Goal: Information Seeking & Learning: Learn about a topic

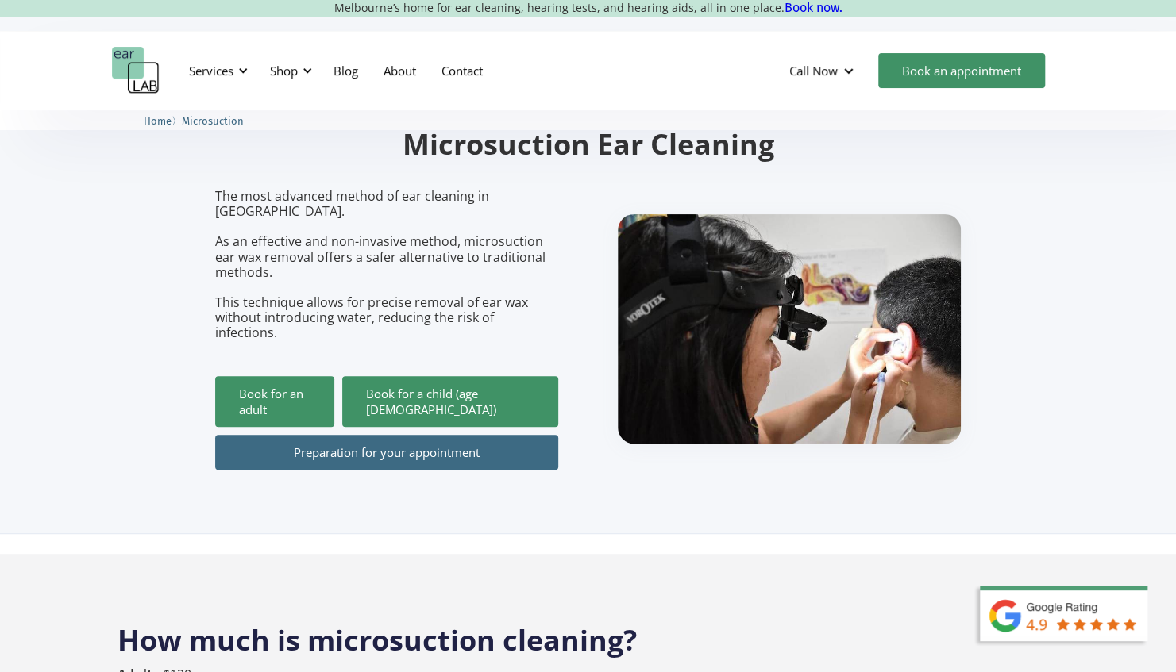
scroll to position [159, 0]
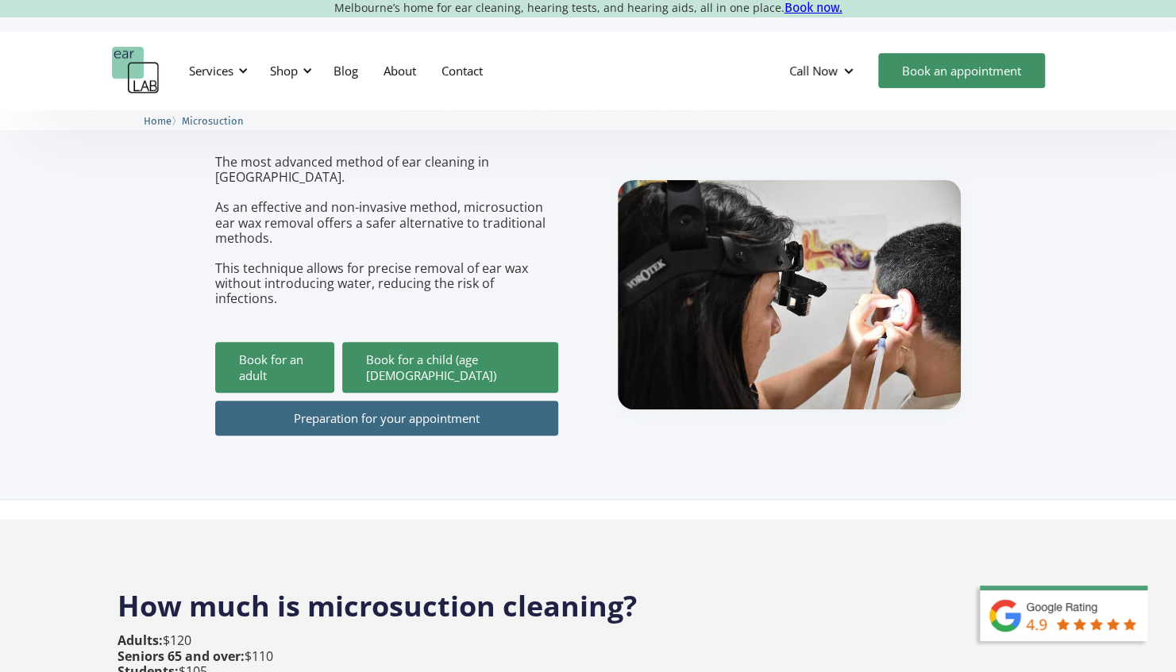
click at [376, 401] on link "Preparation for your appointment" at bounding box center [386, 418] width 343 height 35
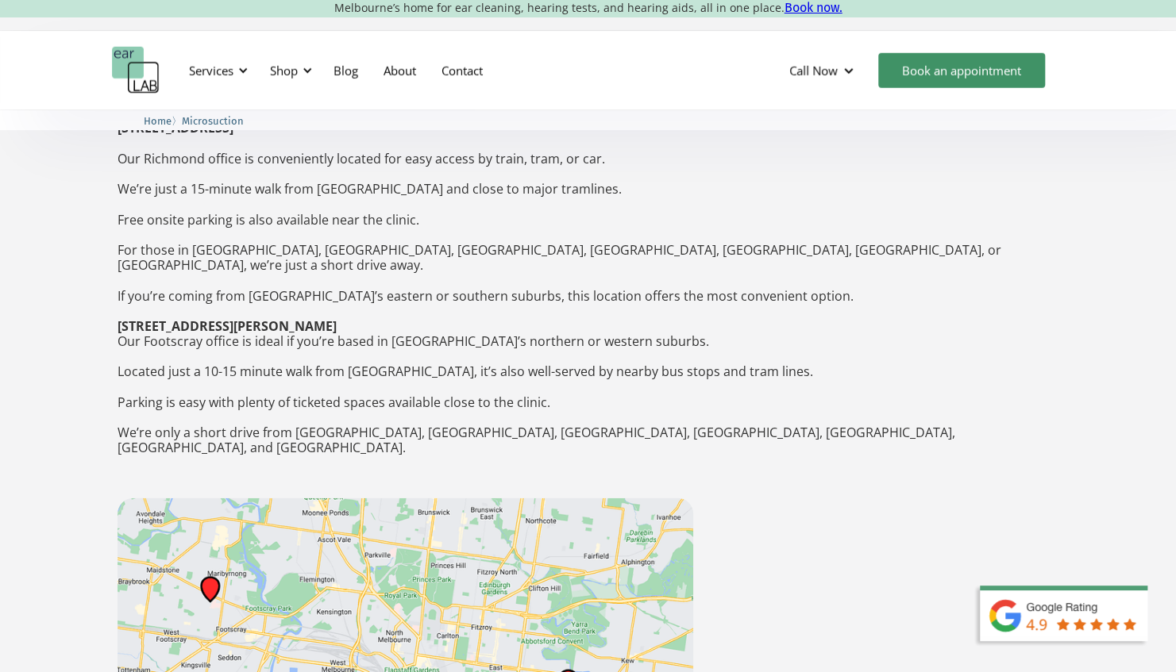
scroll to position [2620, 0]
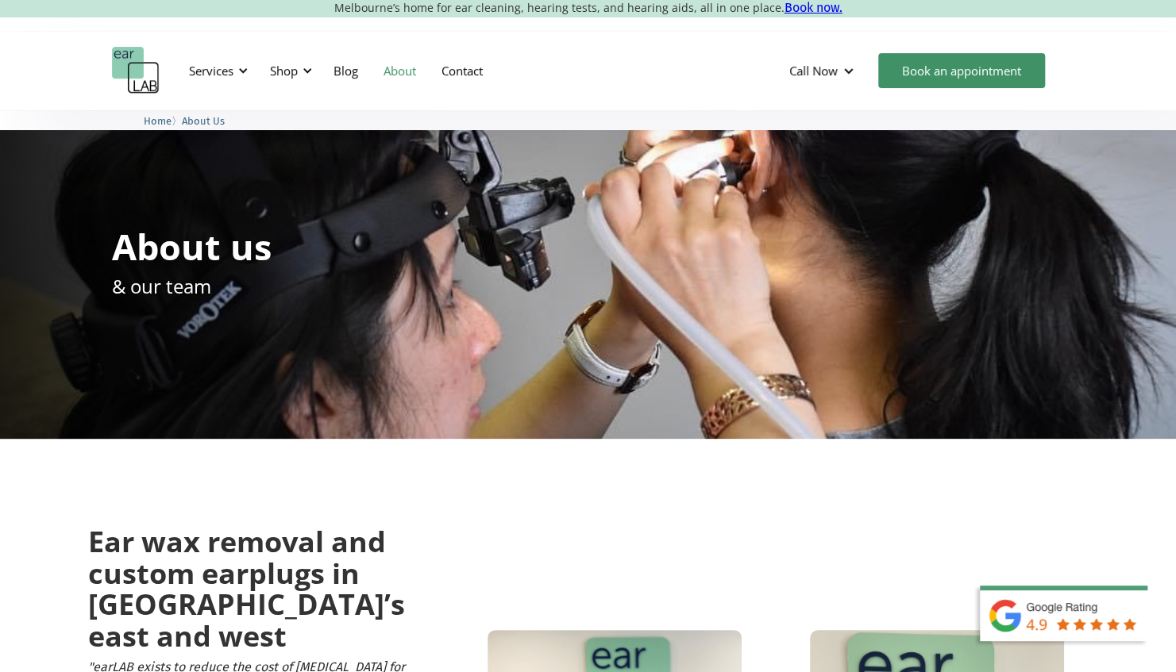
drag, startPoint x: 776, startPoint y: 533, endPoint x: 723, endPoint y: 143, distance: 394.2
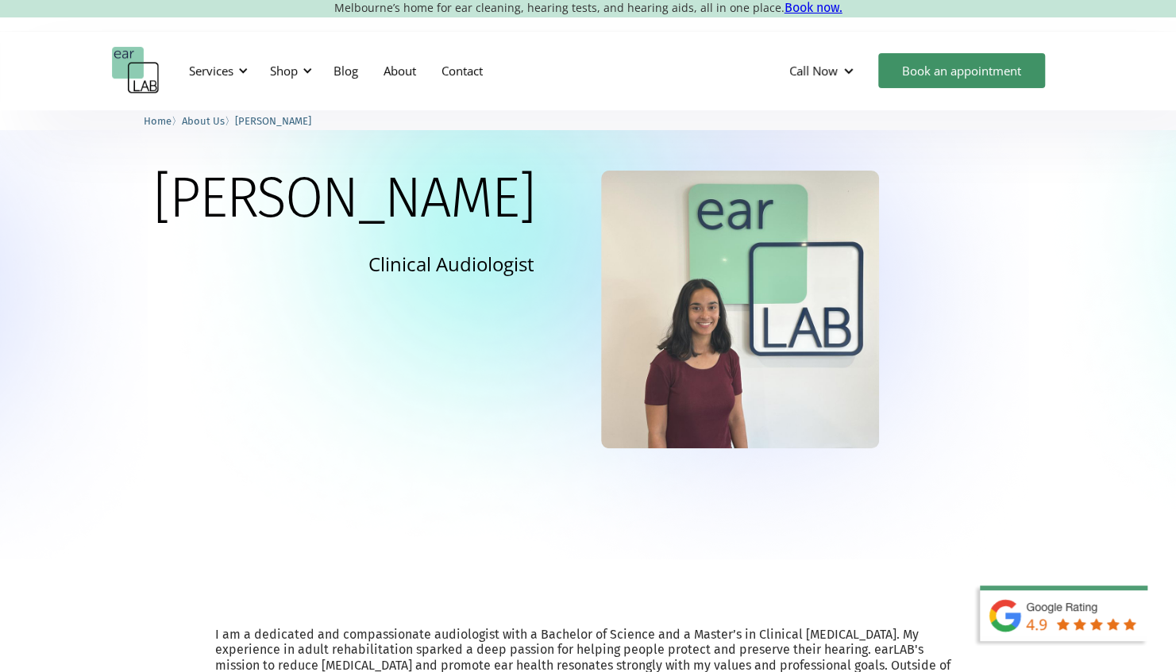
scroll to position [40, 0]
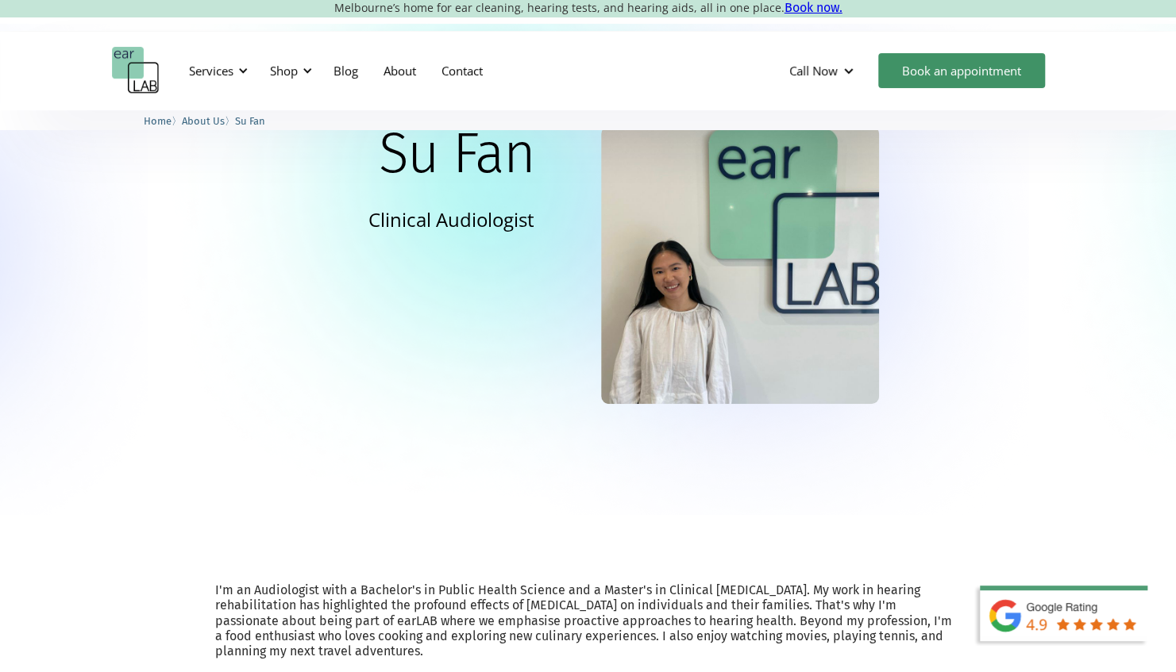
scroll to position [79, 0]
